Goal: Transaction & Acquisition: Purchase product/service

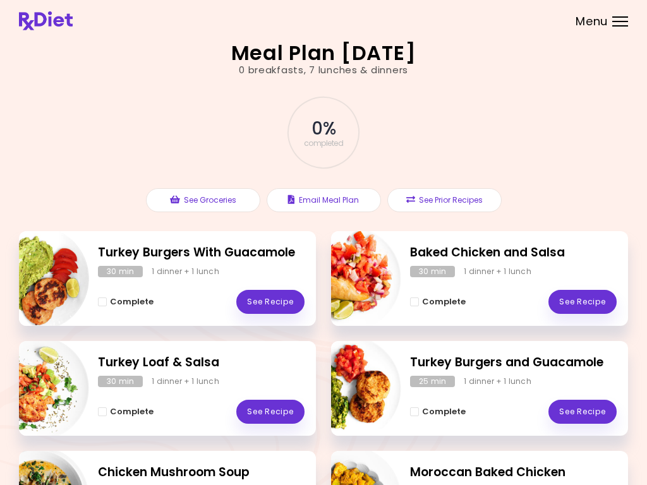
click at [621, 23] on div "Menu" at bounding box center [621, 21] width 16 height 10
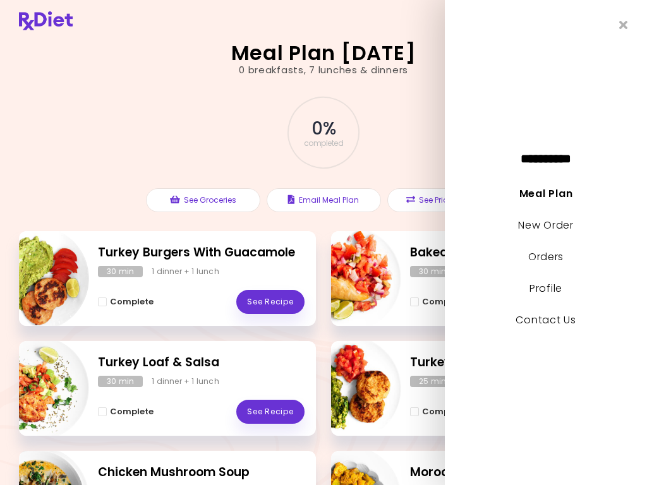
click at [539, 224] on link "New Order" at bounding box center [545, 225] width 55 height 15
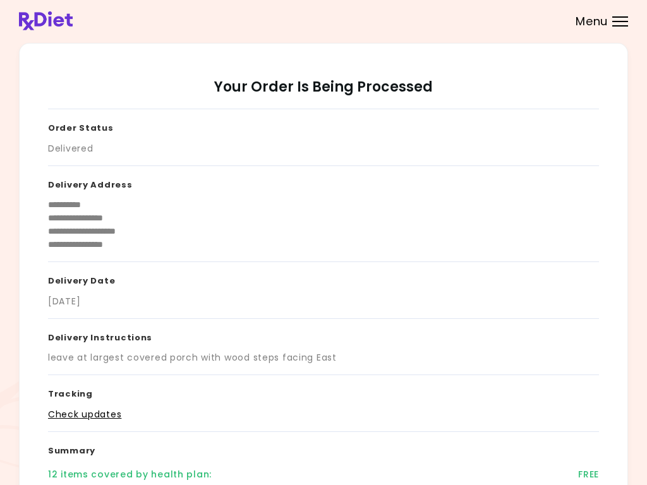
click at [620, 17] on div at bounding box center [621, 16] width 16 height 1
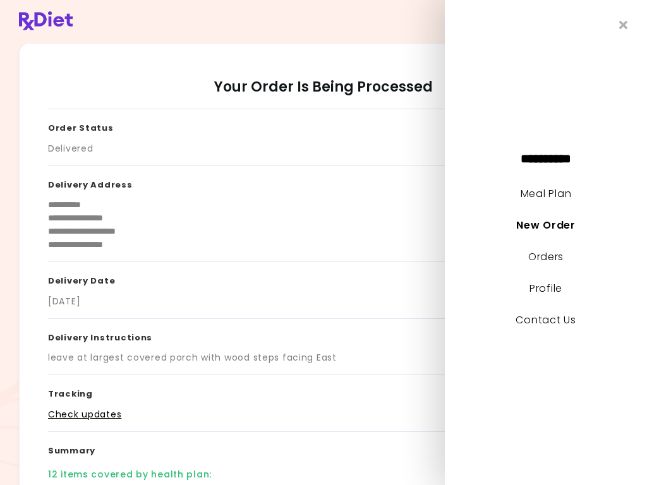
click at [549, 261] on link "Orders" at bounding box center [545, 257] width 35 height 15
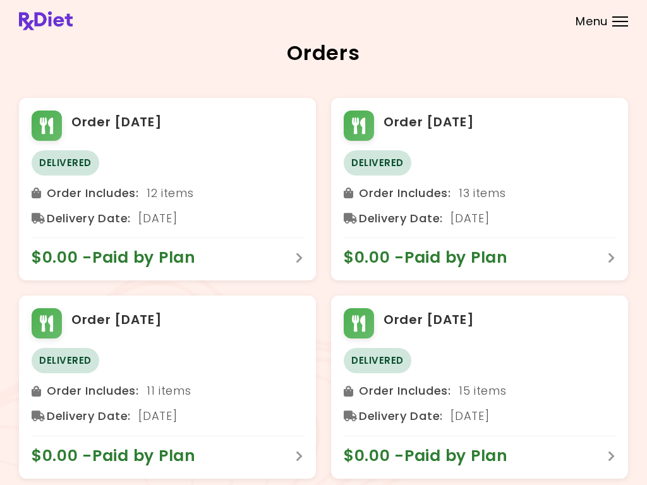
click at [618, 17] on div at bounding box center [621, 16] width 16 height 1
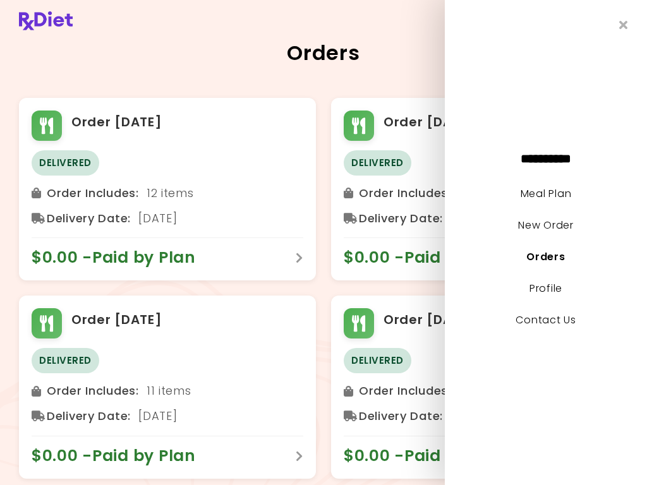
click at [540, 188] on link "Meal Plan" at bounding box center [546, 193] width 51 height 15
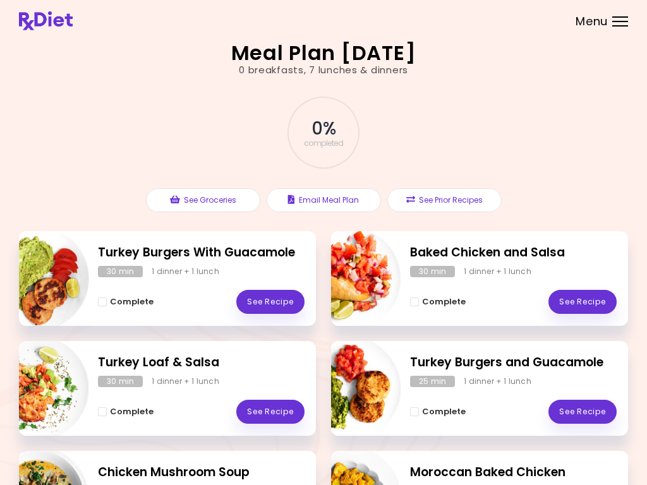
click at [618, 20] on div "Menu" at bounding box center [621, 21] width 16 height 10
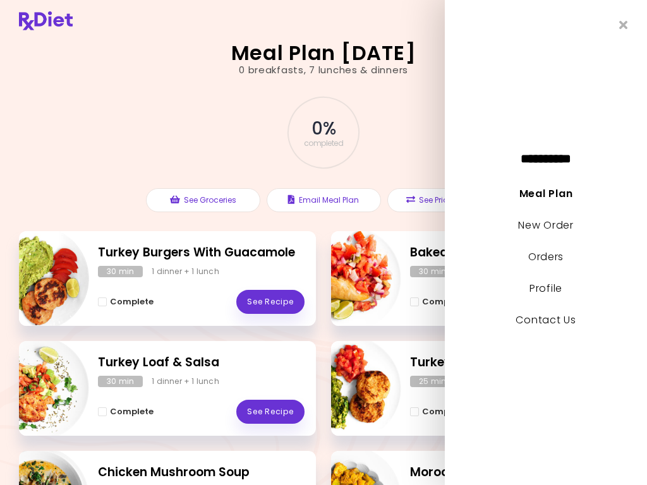
click at [542, 220] on link "New Order" at bounding box center [545, 225] width 55 height 15
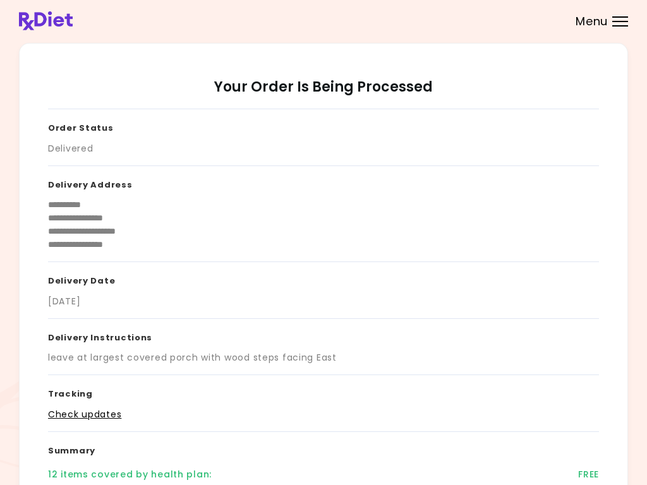
click at [619, 25] on div "Menu" at bounding box center [621, 21] width 16 height 10
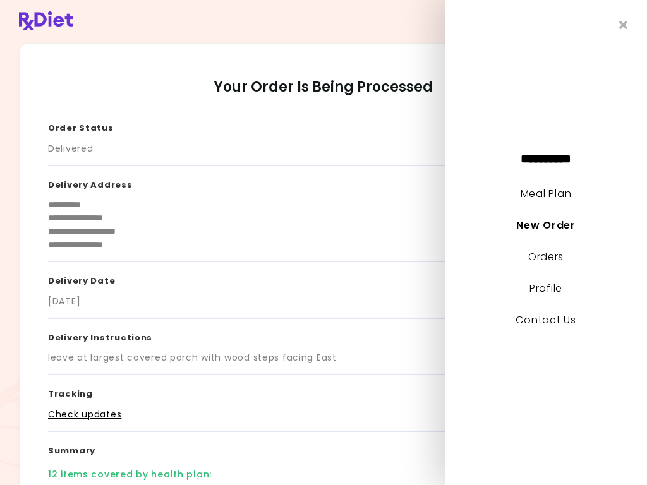
click at [547, 194] on link "Meal Plan" at bounding box center [546, 193] width 51 height 15
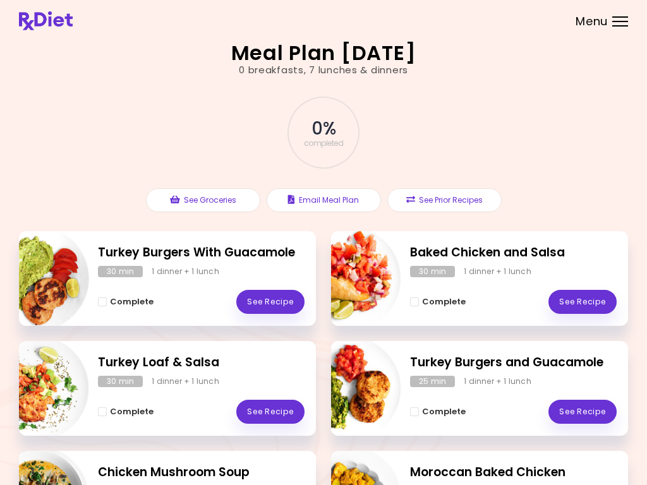
click at [326, 197] on button "Email Meal Plan" at bounding box center [324, 200] width 114 height 24
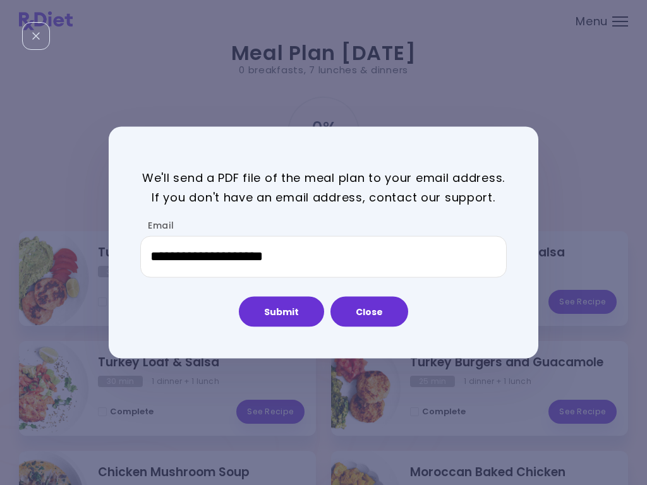
click at [281, 314] on button "Submit" at bounding box center [281, 311] width 85 height 30
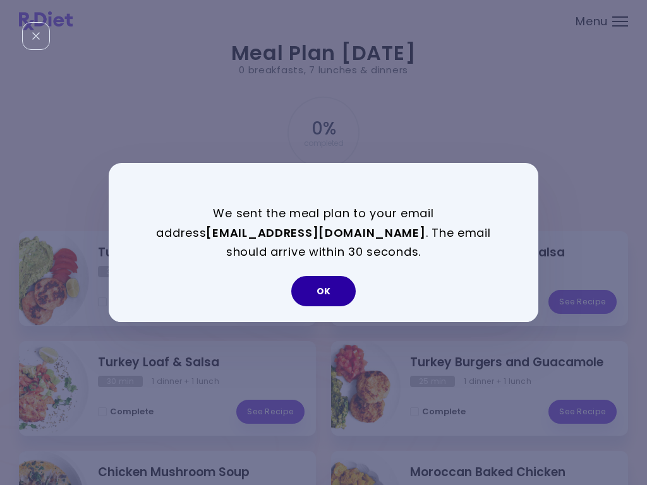
click at [325, 294] on button "OK" at bounding box center [323, 291] width 64 height 30
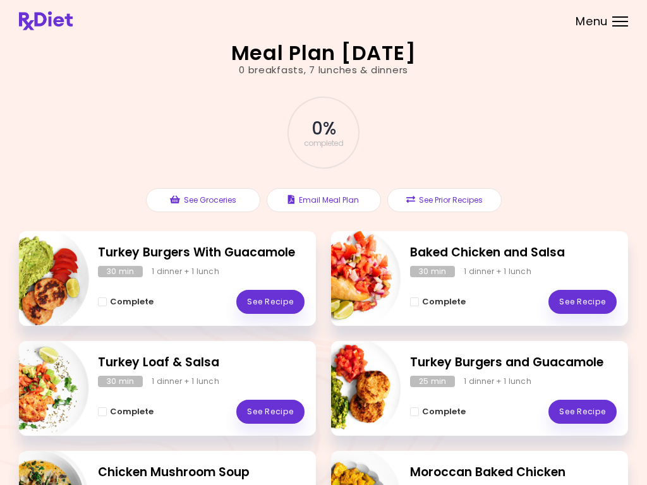
click at [619, 22] on div "Menu" at bounding box center [621, 21] width 16 height 10
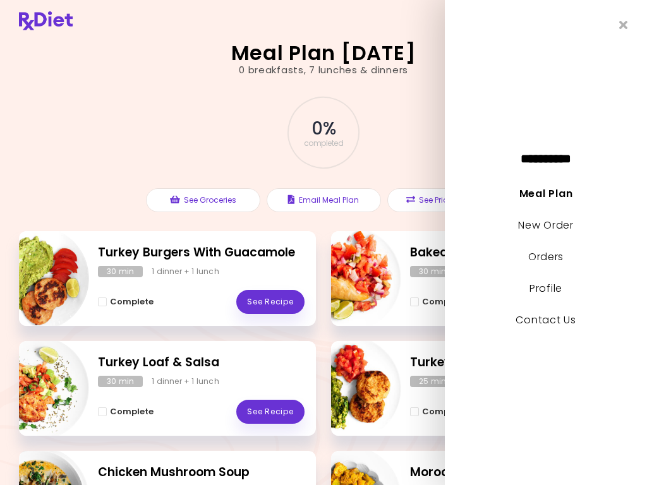
click at [552, 225] on link "New Order" at bounding box center [545, 225] width 55 height 15
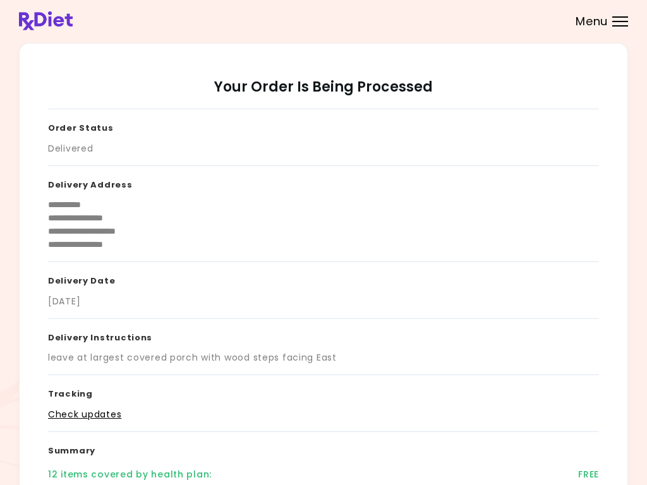
click at [616, 21] on div at bounding box center [621, 21] width 16 height 1
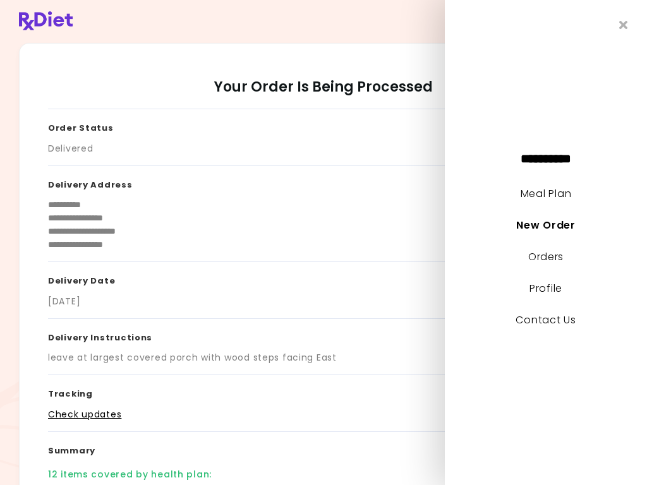
click at [545, 259] on link "Orders" at bounding box center [545, 257] width 35 height 15
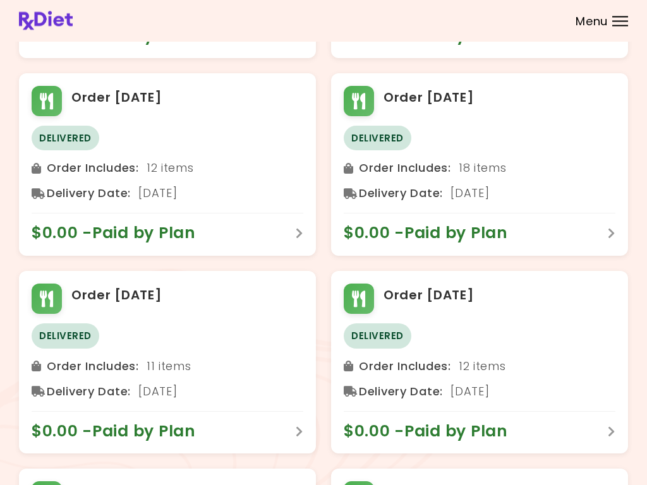
scroll to position [817, 0]
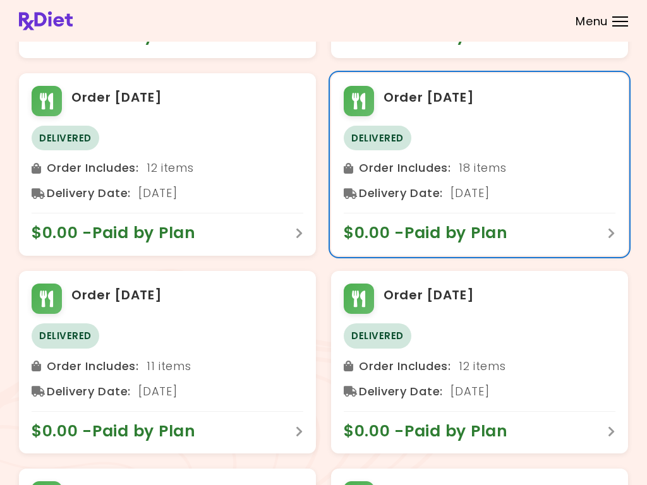
click at [523, 161] on div "Order Includes : 18 items" at bounding box center [480, 168] width 272 height 20
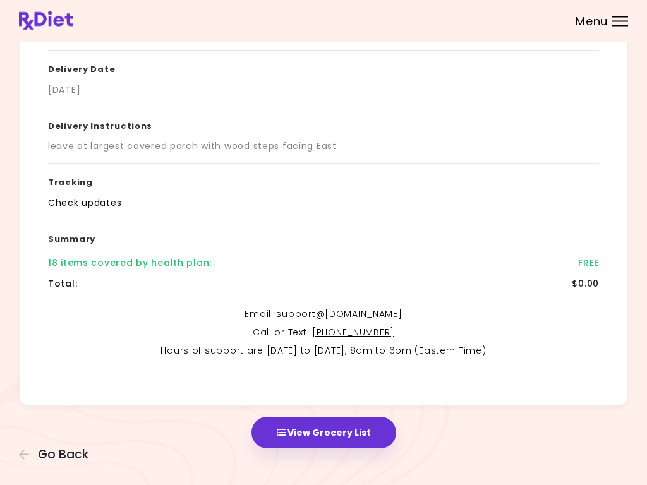
scroll to position [215, 0]
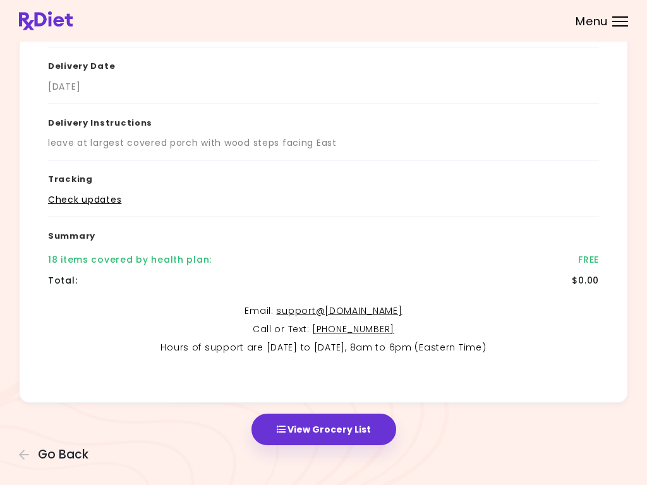
click at [618, 23] on div "Menu" at bounding box center [621, 21] width 16 height 10
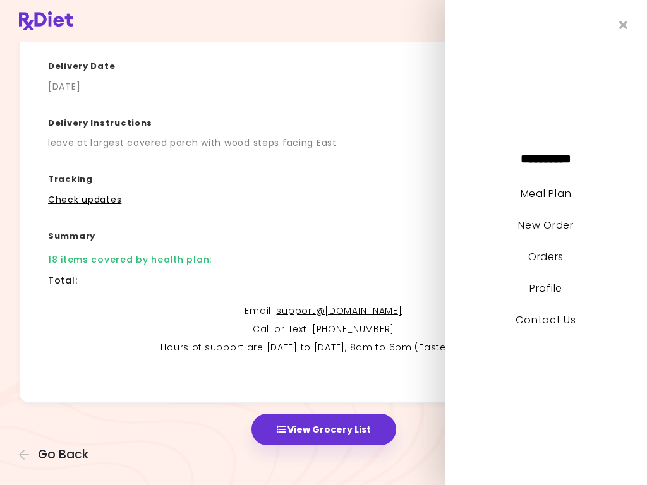
click at [555, 227] on link "New Order" at bounding box center [545, 225] width 55 height 15
